Goal: Information Seeking & Learning: Learn about a topic

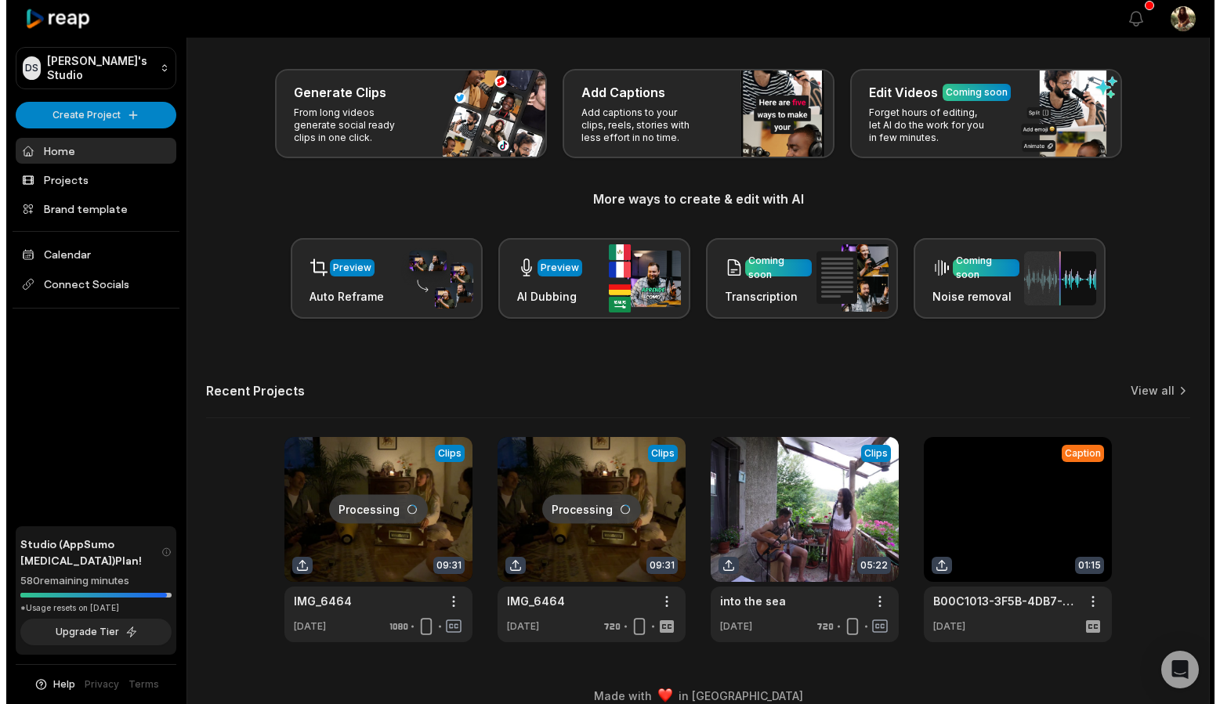
scroll to position [78, 0]
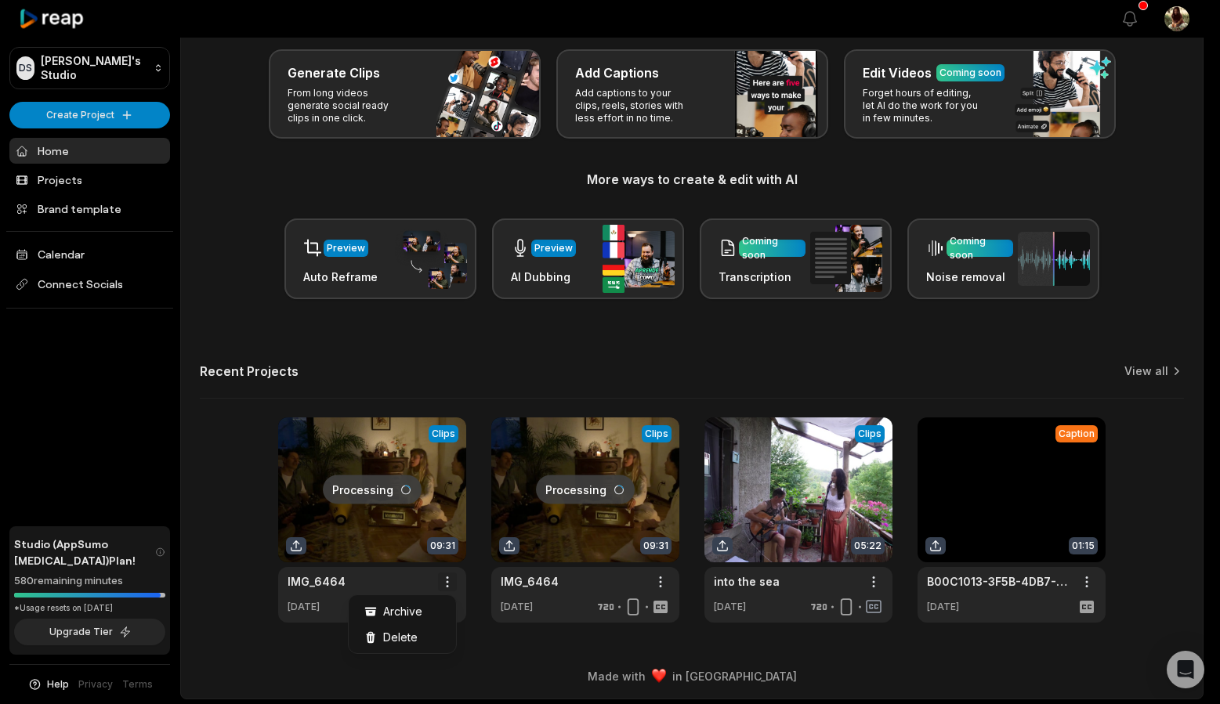
click at [448, 580] on html "DS [PERSON_NAME]'s Studio Create Project Home Projects Brand template Calendar …" at bounding box center [610, 274] width 1220 height 704
click at [412, 639] on span "Delete" at bounding box center [400, 637] width 34 height 16
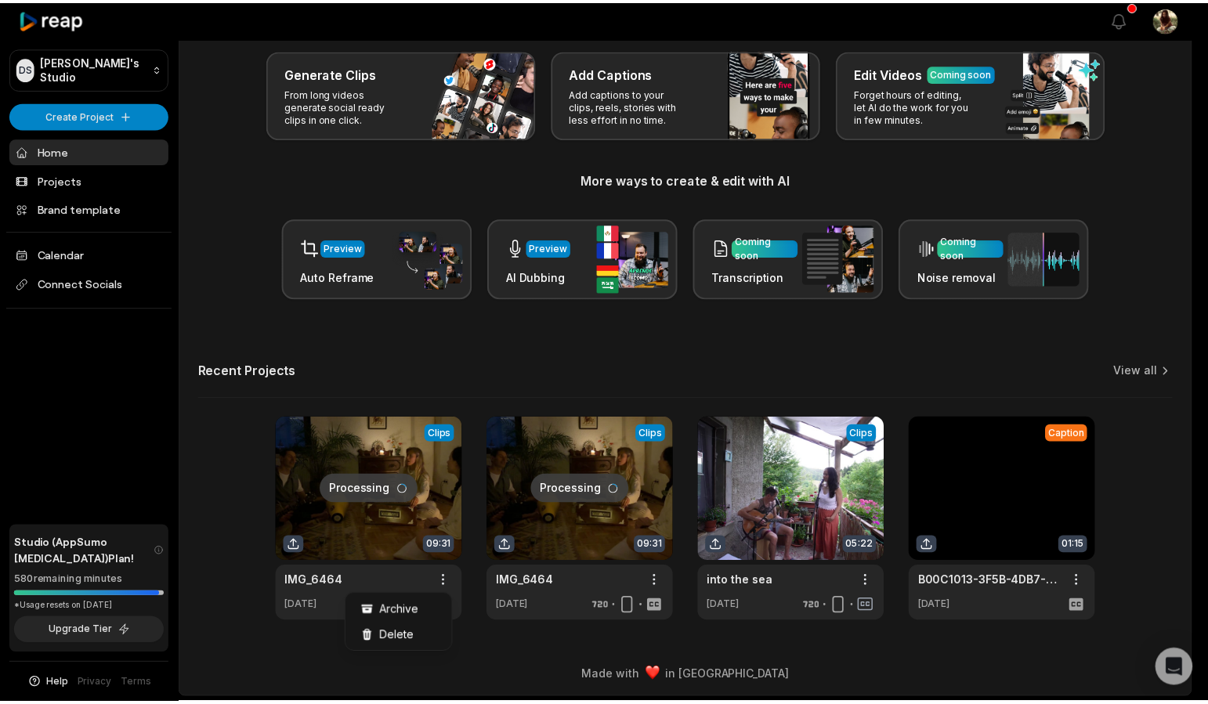
scroll to position [0, 0]
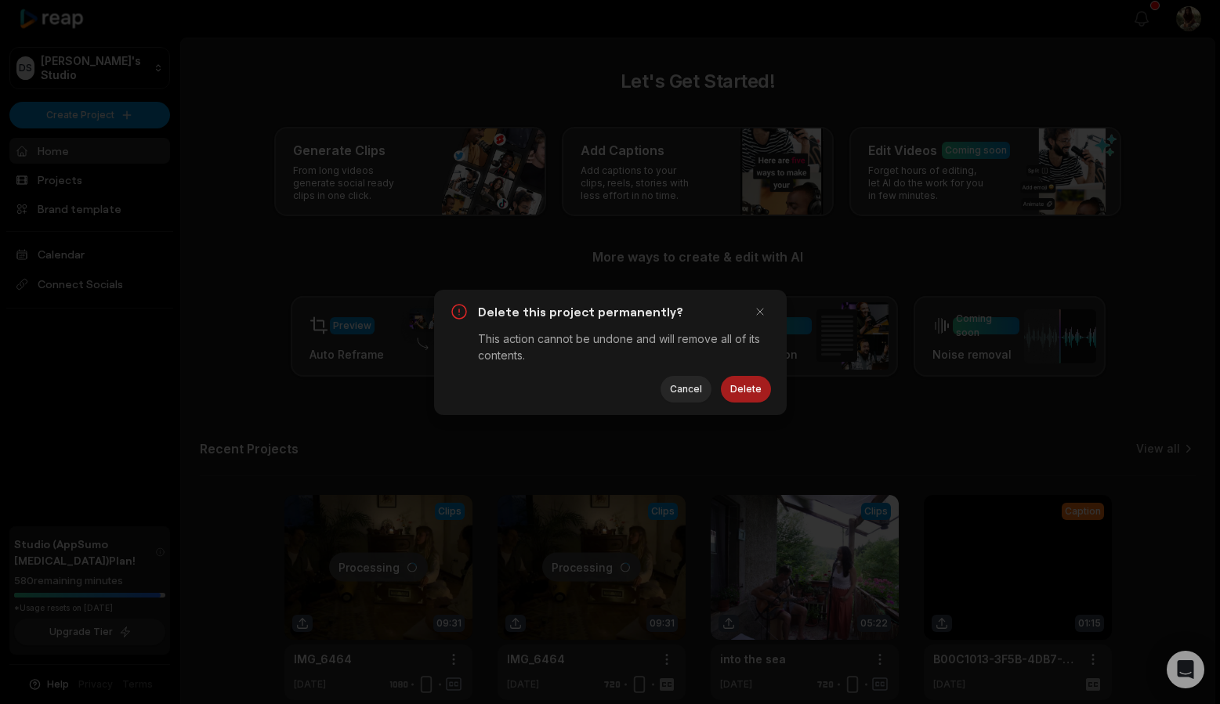
click at [755, 385] on button "Delete" at bounding box center [746, 389] width 50 height 27
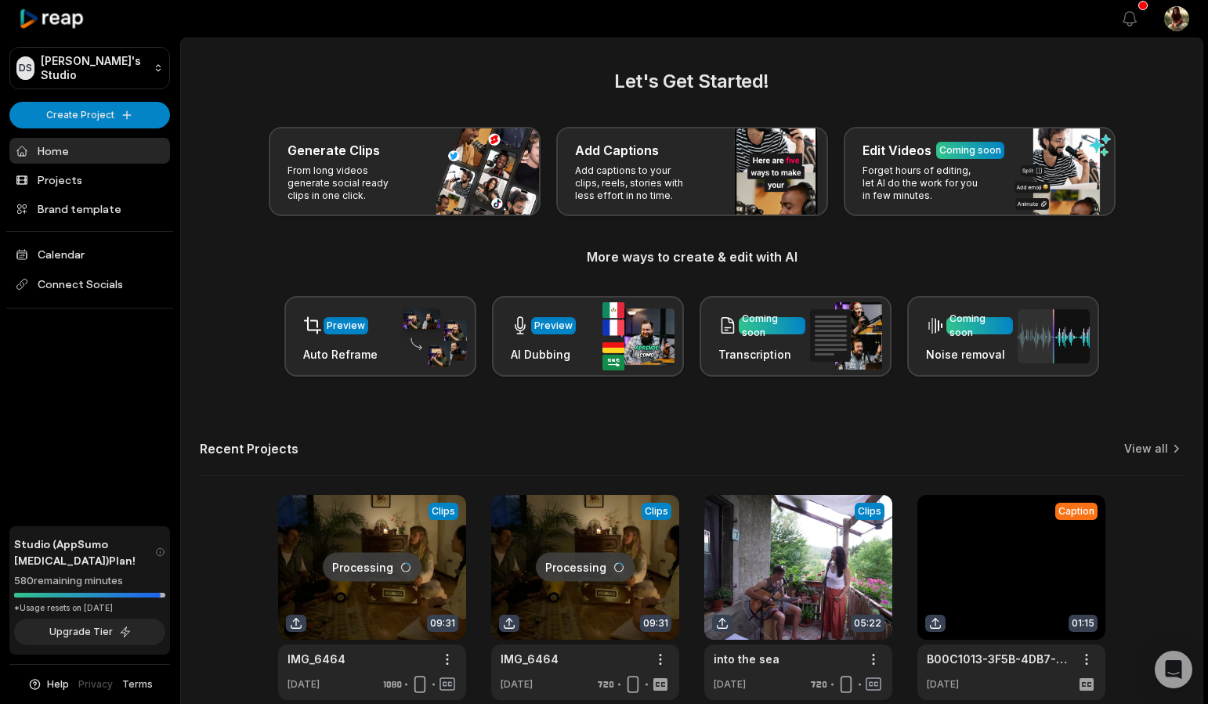
click at [143, 682] on link "Terms" at bounding box center [137, 685] width 31 height 14
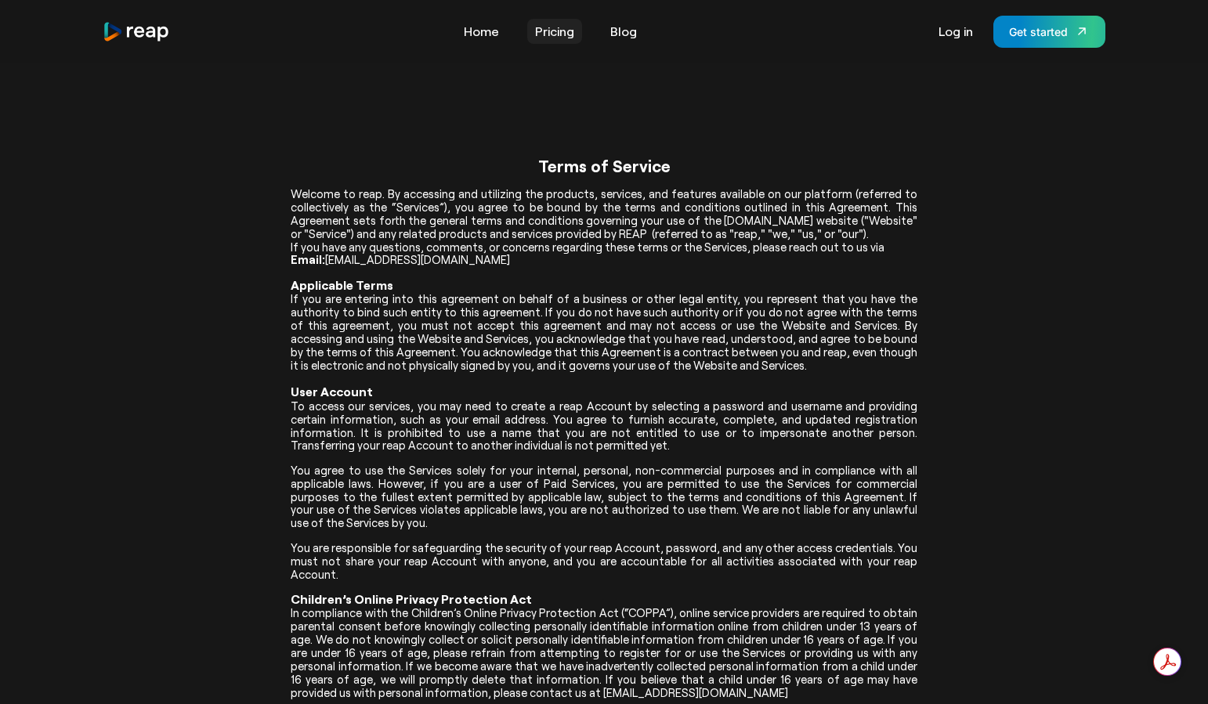
click at [536, 32] on link "Pricing" at bounding box center [554, 31] width 55 height 25
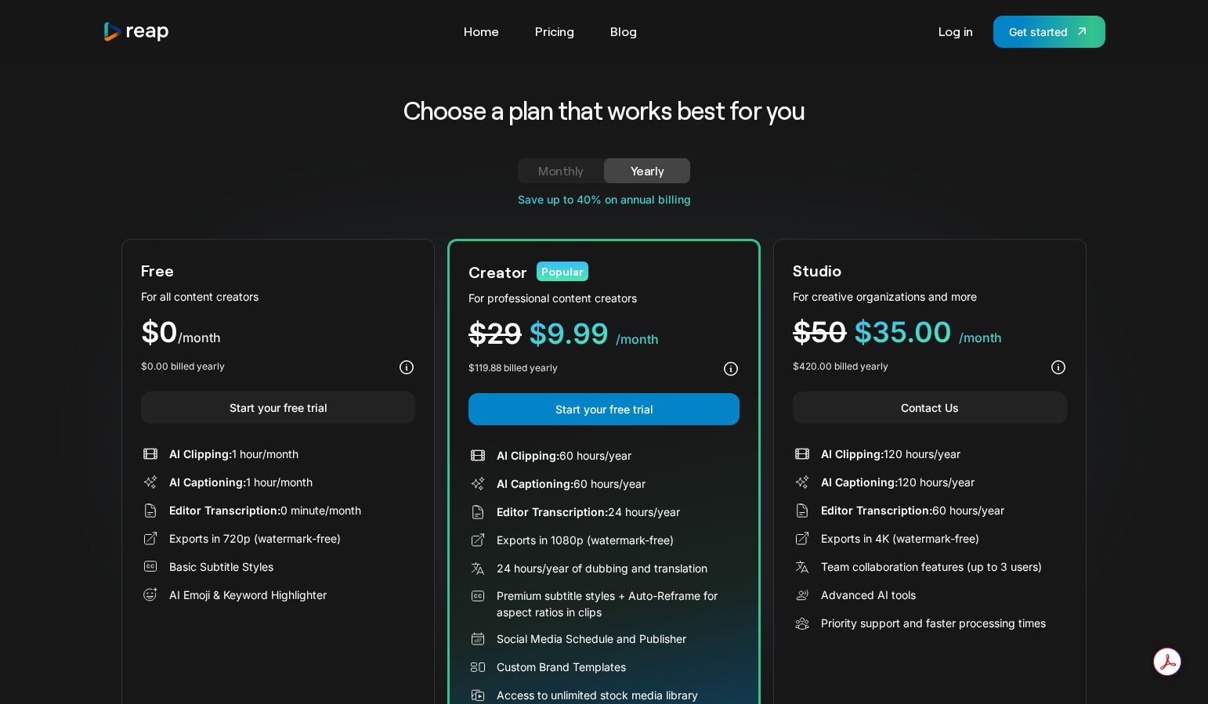
scroll to position [1, 0]
click at [643, 34] on link "Blog" at bounding box center [624, 31] width 42 height 25
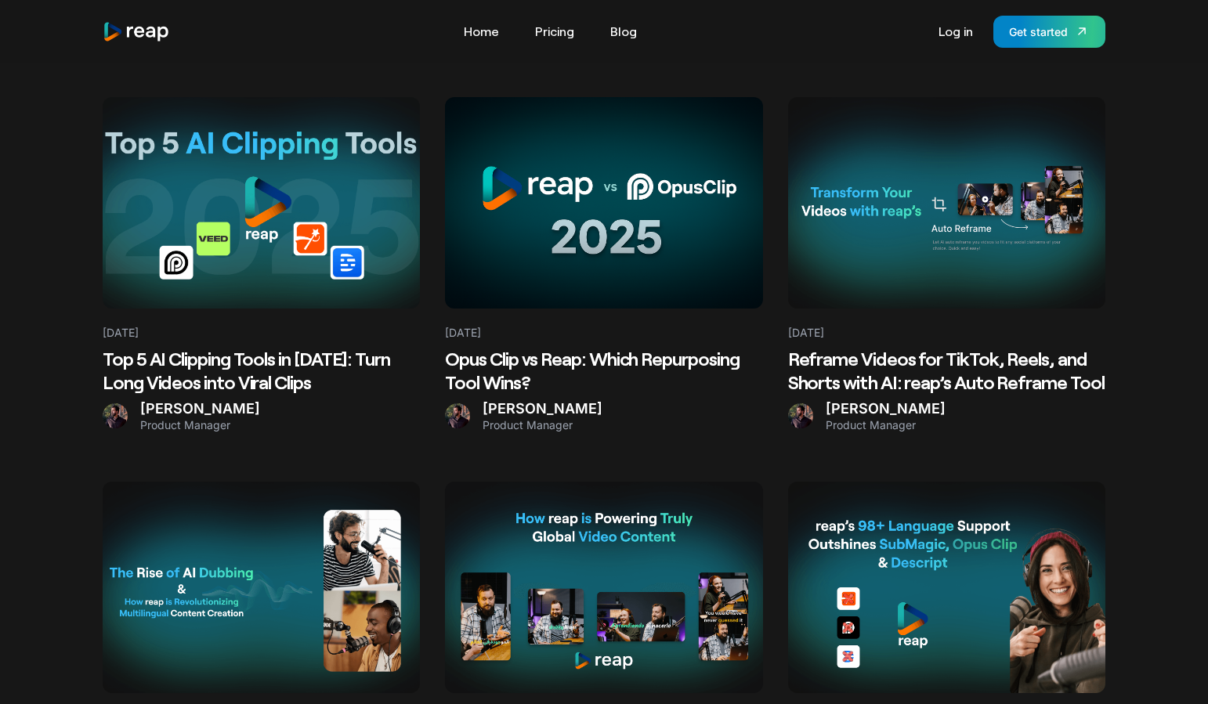
scroll to position [448, 0]
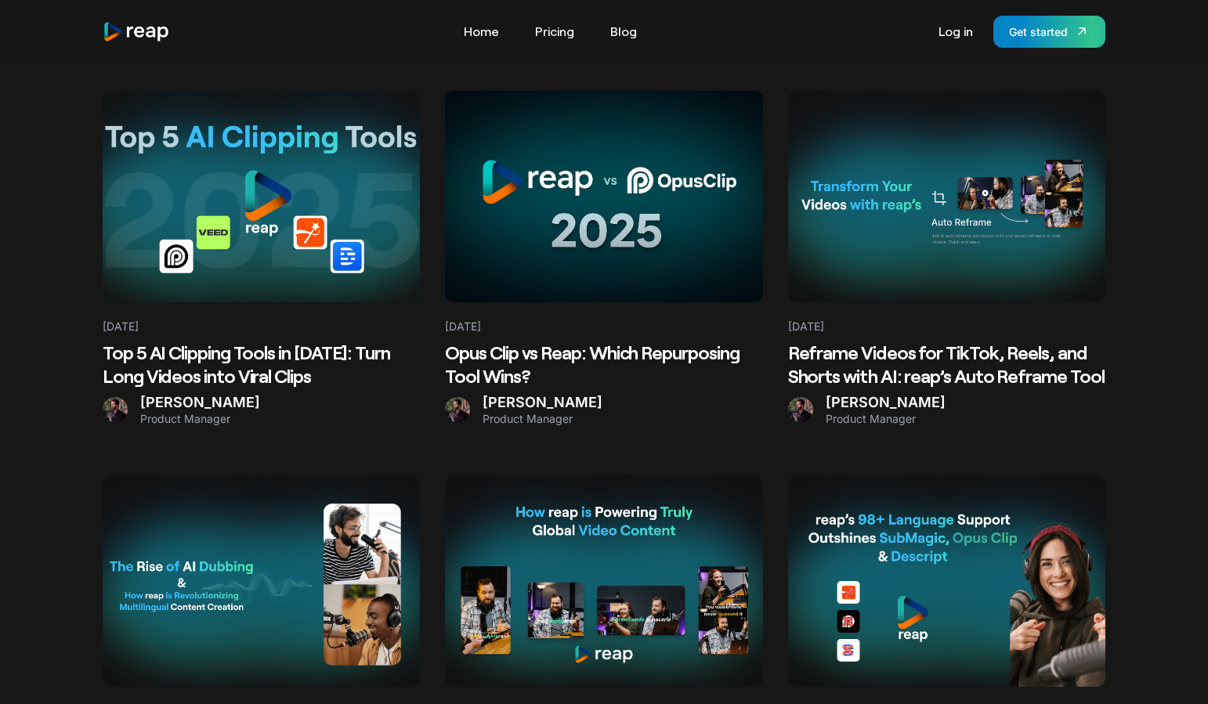
click at [281, 369] on h2 "Top 5 AI Clipping Tools in 2025: Turn Long Videos into Viral Clips" at bounding box center [261, 364] width 317 height 47
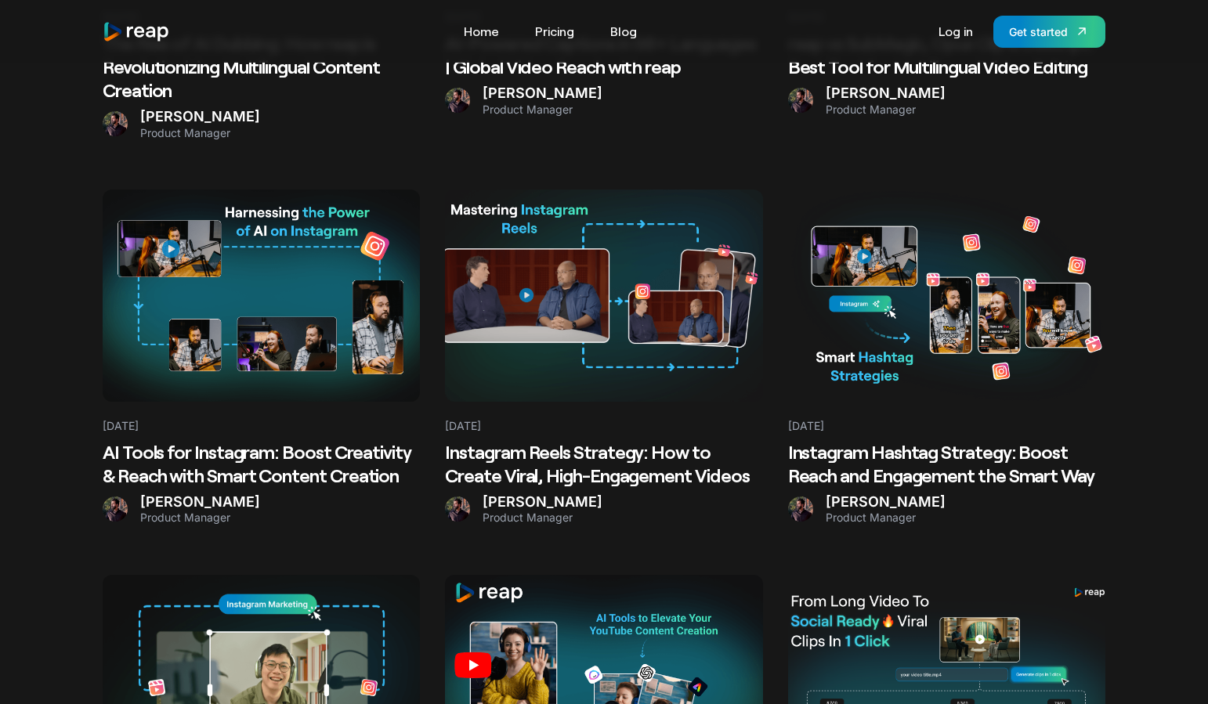
scroll to position [1170, 0]
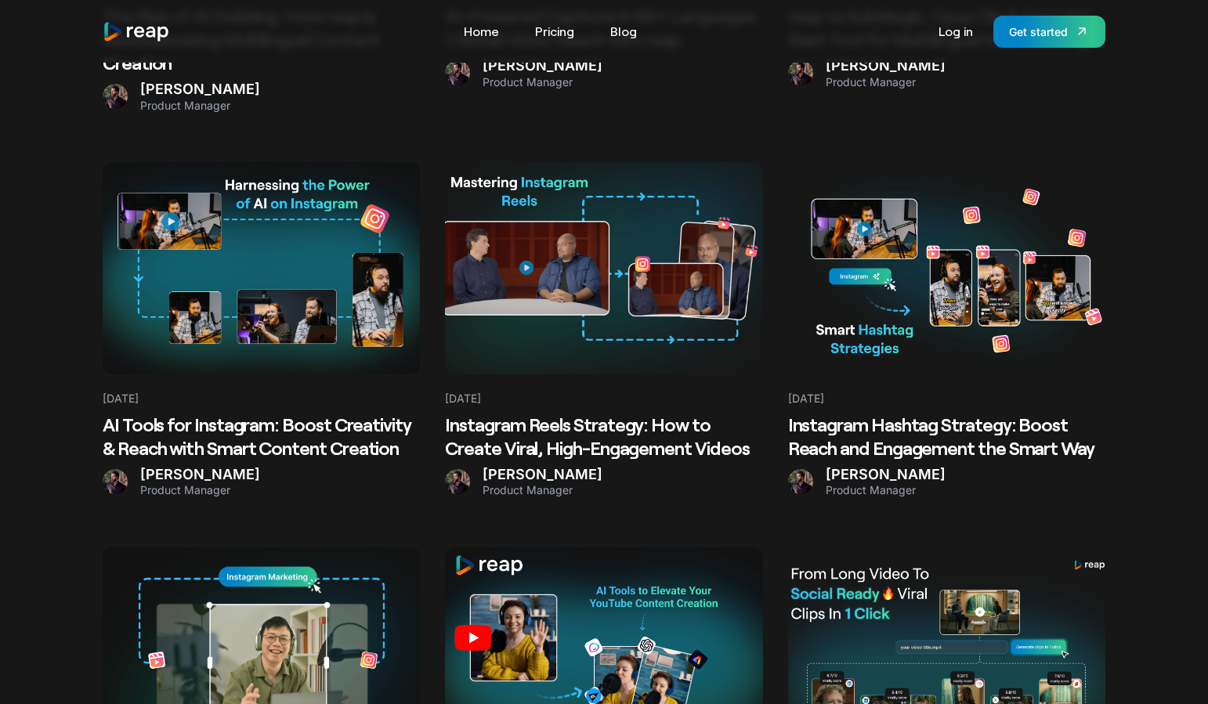
click at [646, 440] on h2 "Instagram Reels Strategy: How to Create Viral, High-Engagement Videos" at bounding box center [603, 436] width 317 height 47
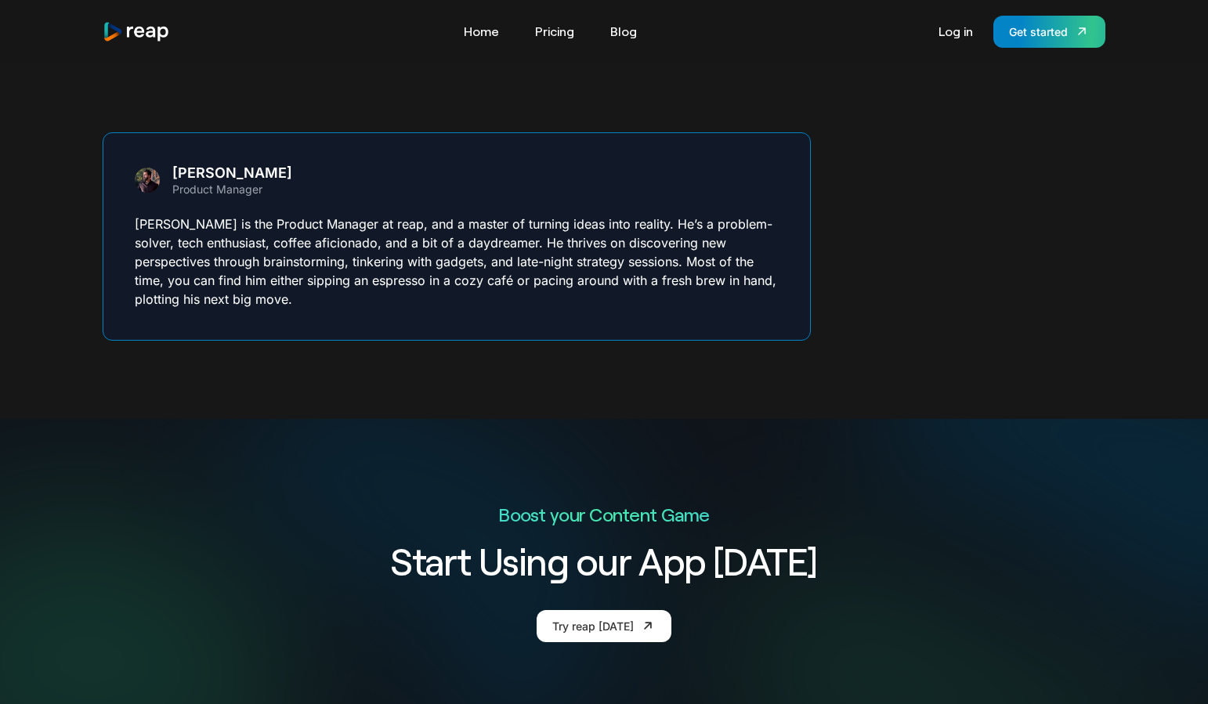
scroll to position [3228, 0]
